Goal: Information Seeking & Learning: Find specific fact

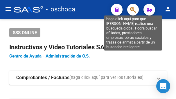
click at [132, 11] on icon "button" at bounding box center [133, 9] width 6 height 7
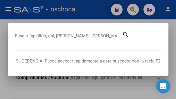
click at [15, 13] on div at bounding box center [88, 49] width 176 height 99
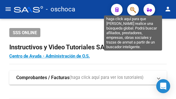
click at [134, 9] on icon "button" at bounding box center [133, 9] width 6 height 7
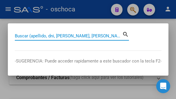
paste input "28569512"
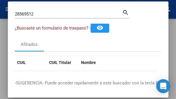
click at [35, 14] on input "28569512" at bounding box center [69, 13] width 108 height 5
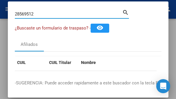
click at [36, 13] on input "28569512" at bounding box center [69, 13] width 108 height 5
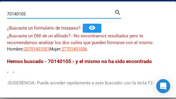
drag, startPoint x: 42, startPoint y: 13, endPoint x: -69, endPoint y: -13, distance: 113.5
click at [0, 0] on html "menu - oschoca person Firma Express Padrón Afiliados Empadronados Movimientos d…" at bounding box center [88, 49] width 176 height 99
drag, startPoint x: 27, startPoint y: 13, endPoint x: -82, endPoint y: 2, distance: 109.6
click at [0, 2] on html "menu - oschoca person Firma Express Padrón Afiliados Empadronados Movimientos d…" at bounding box center [88, 49] width 176 height 99
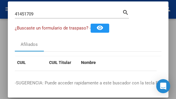
click at [44, 2] on mat-dialog-container "41451709 Buscar (apellido, dni, cuil, nro traspaso, cuit, obra social) search ¿…" at bounding box center [88, 49] width 161 height 96
click at [48, 10] on div "41451709 Buscar (apellido, dni, [PERSON_NAME], [PERSON_NAME], cuit, obra social)" at bounding box center [69, 14] width 108 height 9
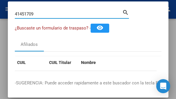
click at [47, 10] on div "41451709 Buscar (apellido, dni, [PERSON_NAME], [PERSON_NAME], cuit, obra social)" at bounding box center [69, 14] width 108 height 9
click at [44, 14] on input "41451709" at bounding box center [69, 13] width 108 height 5
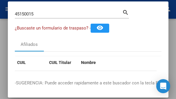
click at [42, 10] on div "45150015 Buscar (apellido, dni, cuil, nro traspaso, cuit, obra social)" at bounding box center [69, 14] width 108 height 9
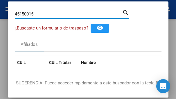
drag, startPoint x: 42, startPoint y: 10, endPoint x: 41, endPoint y: 13, distance: 3.0
click at [41, 13] on div "45150015 Buscar (apellido, dni, cuil, nro traspaso, cuit, obra social)" at bounding box center [69, 14] width 108 height 9
click at [41, 13] on input "45150015" at bounding box center [69, 13] width 108 height 5
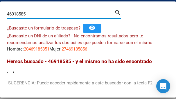
drag, startPoint x: 31, startPoint y: 13, endPoint x: 0, endPoint y: 10, distance: 31.2
click at [0, 10] on html "menu - oschoca person Firma Express Padrón Afiliados Empadronados Movimientos d…" at bounding box center [88, 49] width 176 height 99
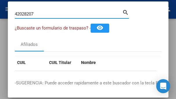
drag, startPoint x: 46, startPoint y: 14, endPoint x: -35, endPoint y: 14, distance: 80.9
click at [0, 14] on html "menu - oschoca person Firma Express Padrón Afiliados Empadronados Movimientos d…" at bounding box center [88, 49] width 176 height 99
click at [42, 17] on div "45002031 Buscar (apellido, dni, cuil, nro traspaso, cuit, obra social)" at bounding box center [69, 14] width 108 height 9
click at [43, 16] on input "45002031" at bounding box center [69, 13] width 108 height 5
click at [43, 15] on input "45002031" at bounding box center [69, 13] width 108 height 5
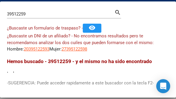
drag, startPoint x: 19, startPoint y: 14, endPoint x: -34, endPoint y: 0, distance: 54.9
click at [0, 0] on html "menu - oschoca person Firma Express Padrón Afiliados Empadronados Movimientos d…" at bounding box center [88, 49] width 176 height 99
click at [38, 16] on input "39512259" at bounding box center [61, 13] width 108 height 5
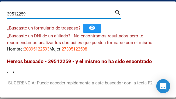
click at [38, 16] on input "39512259" at bounding box center [61, 13] width 108 height 5
type input "45575995"
